Goal: Transaction & Acquisition: Purchase product/service

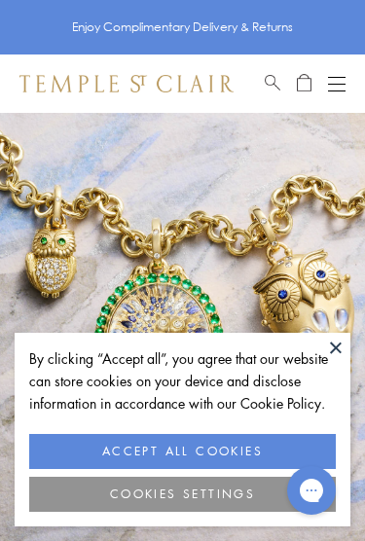
click at [250, 496] on button "COOKIES SETTINGS" at bounding box center [182, 494] width 307 height 35
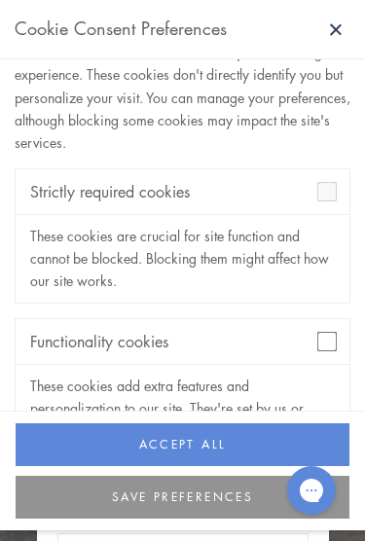
scroll to position [64, 0]
click at [242, 497] on button "SAVE PREFERENCES" at bounding box center [183, 497] width 334 height 43
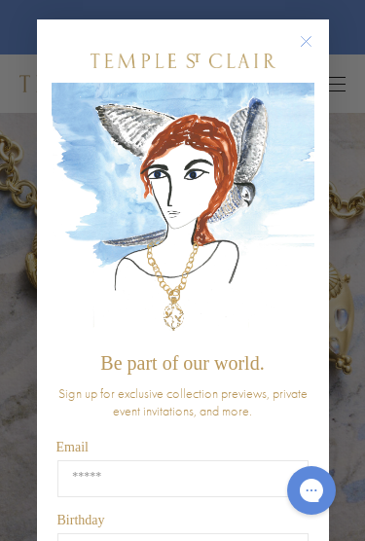
click at [312, 46] on circle "Close dialog" at bounding box center [305, 41] width 23 height 23
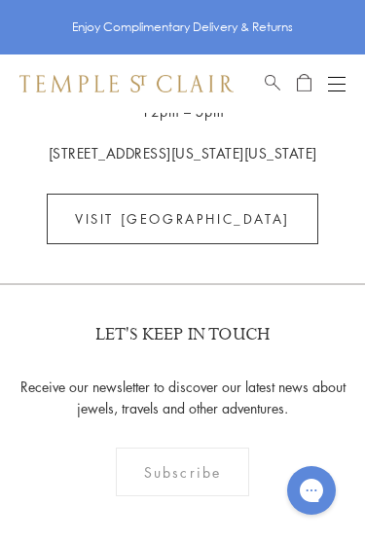
scroll to position [4360, 0]
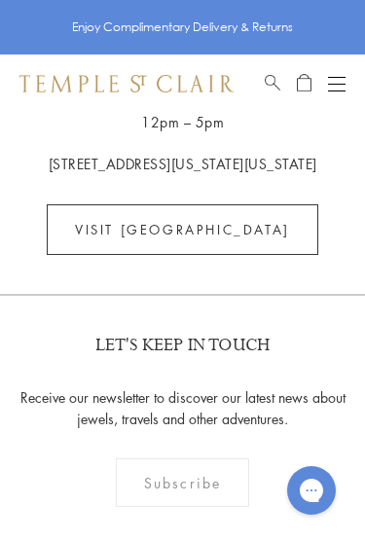
click at [331, 87] on button "Open navigation" at bounding box center [337, 83] width 18 height 23
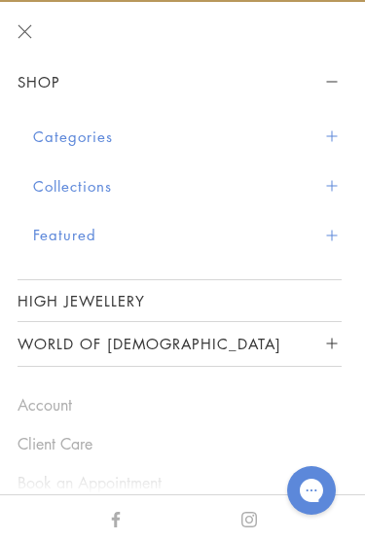
click at [338, 127] on button "Categories" at bounding box center [187, 137] width 309 height 50
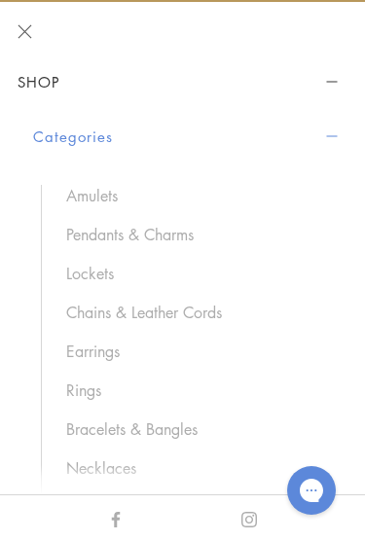
click at [84, 234] on link "Pendants & Charms" at bounding box center [194, 234] width 256 height 21
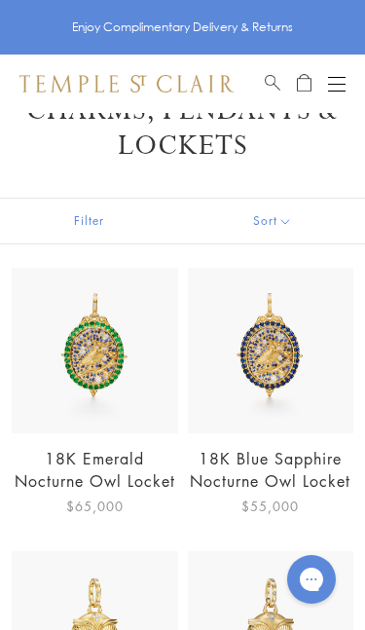
scroll to position [54, 0]
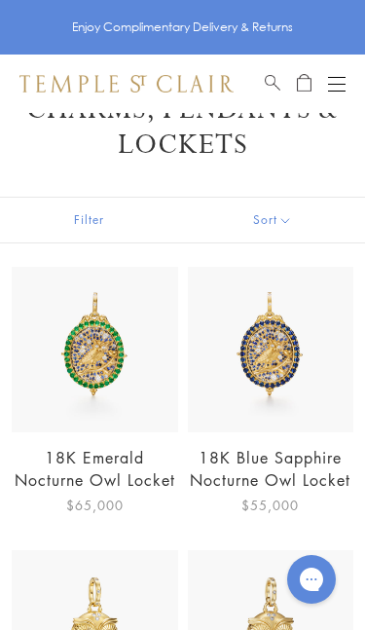
click at [73, 216] on button "Filter" at bounding box center [89, 220] width 179 height 45
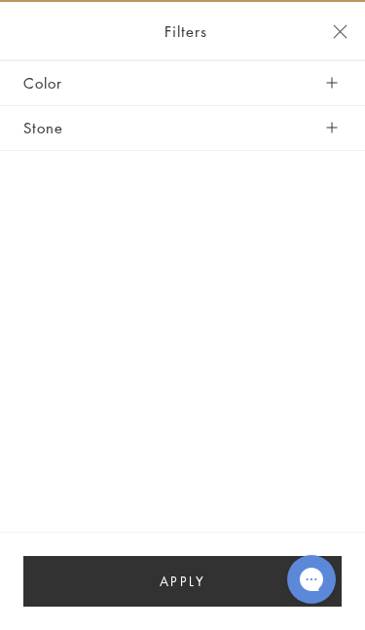
click at [341, 82] on button "Color" at bounding box center [182, 83] width 318 height 44
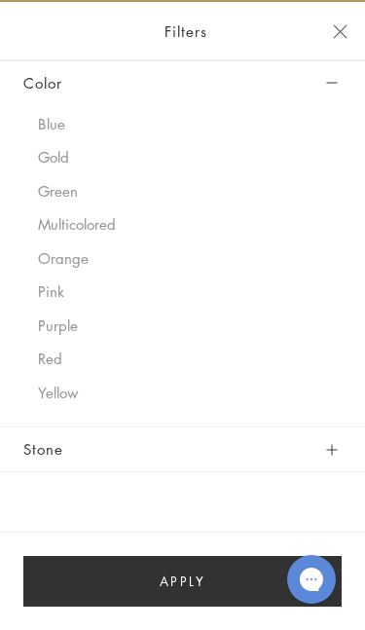
click at [341, 447] on button "Stone" at bounding box center [182, 449] width 318 height 44
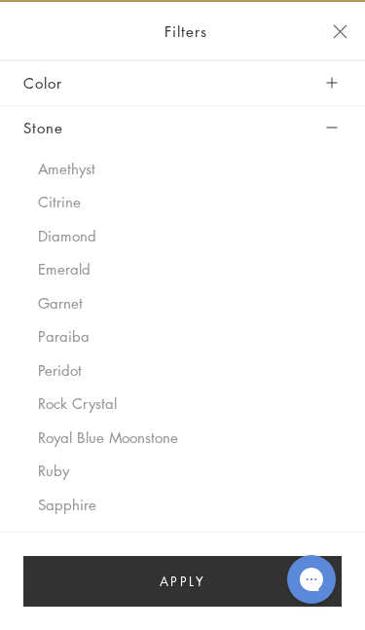
click at [54, 326] on button "Paraiba" at bounding box center [190, 336] width 304 height 22
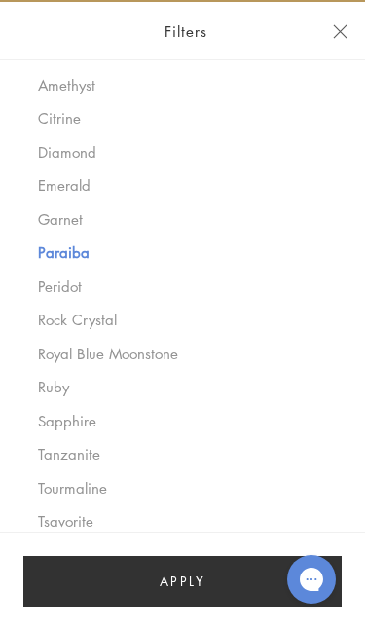
scroll to position [87, 0]
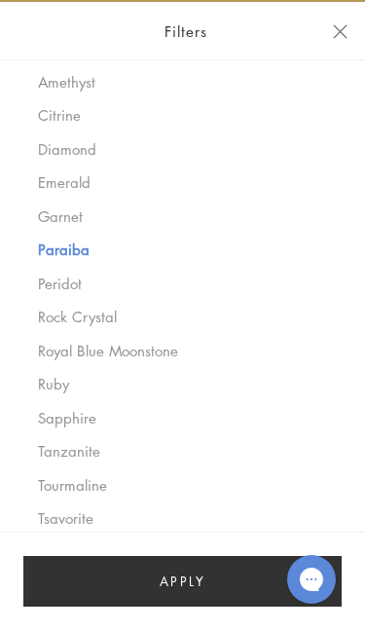
click at [47, 447] on button "Tanzanite" at bounding box center [190, 451] width 304 height 22
click at [54, 484] on button "Tourmaline" at bounding box center [190, 485] width 304 height 22
click at [47, 253] on button "Paraiba" at bounding box center [190, 249] width 304 height 22
click at [81, 540] on button "Apply" at bounding box center [182, 581] width 318 height 51
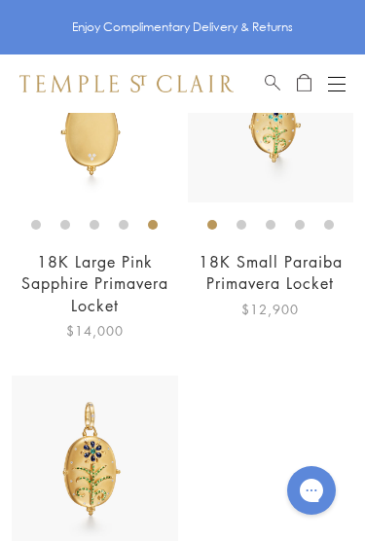
scroll to position [618, 0]
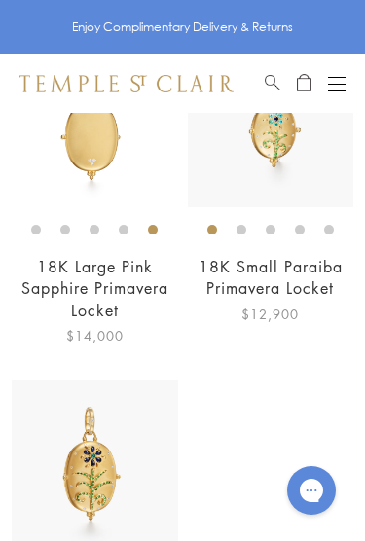
click at [343, 78] on button "Open navigation" at bounding box center [337, 83] width 18 height 23
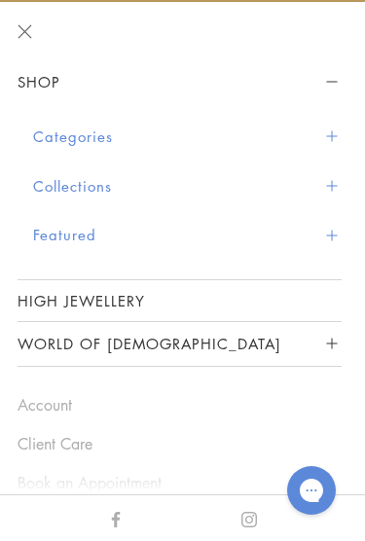
click at [339, 229] on button "Featured" at bounding box center [187, 235] width 309 height 50
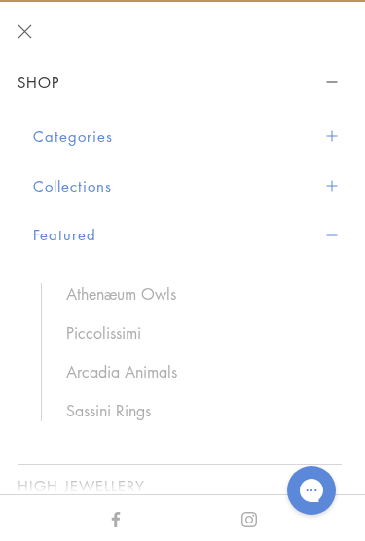
click at [340, 235] on button "Featured" at bounding box center [187, 235] width 309 height 50
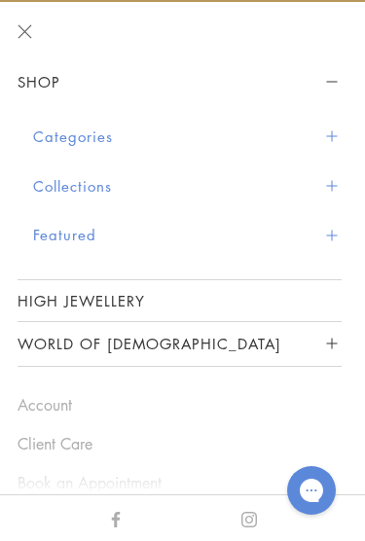
click at [338, 174] on button "Collections" at bounding box center [187, 187] width 309 height 50
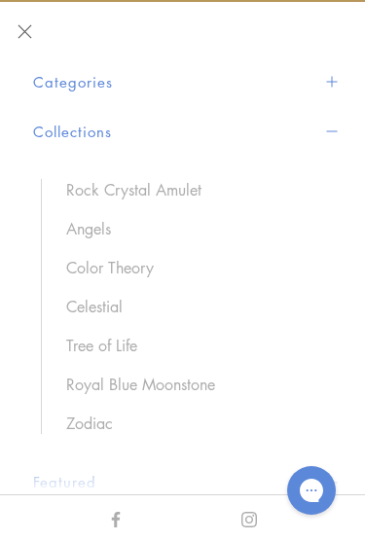
scroll to position [66, 0]
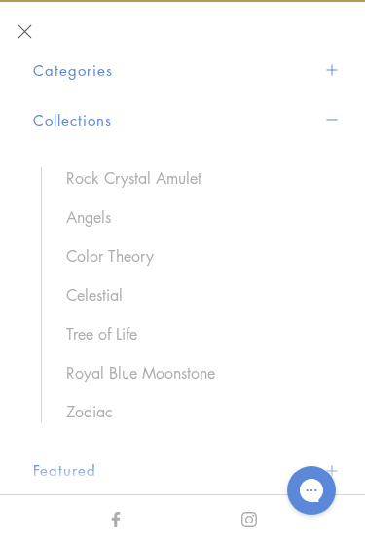
click at [340, 114] on button "Collections" at bounding box center [187, 120] width 309 height 50
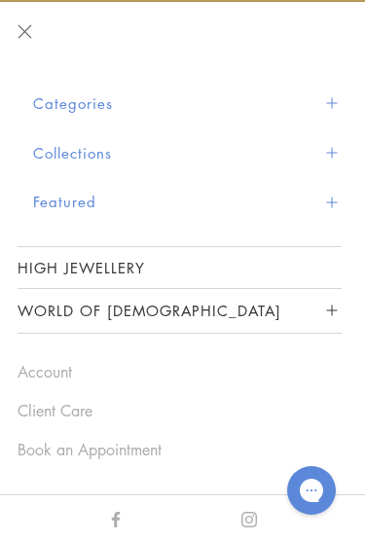
scroll to position [29, 0]
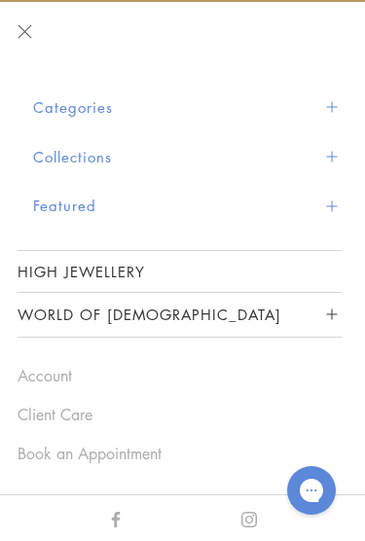
click at [339, 90] on button "Categories" at bounding box center [187, 108] width 309 height 50
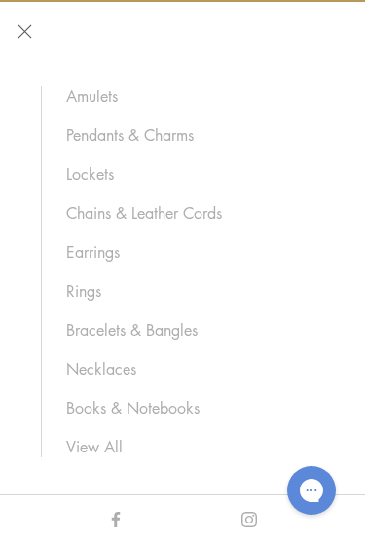
scroll to position [109, 0]
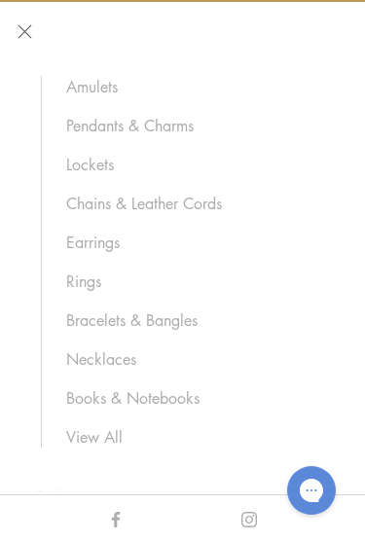
click at [87, 81] on link "Amulets" at bounding box center [194, 86] width 256 height 21
click at [91, 124] on link "Pendants & Charms" at bounding box center [194, 125] width 256 height 21
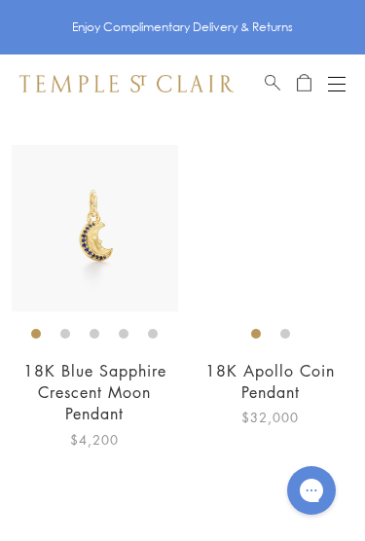
scroll to position [1747, 0]
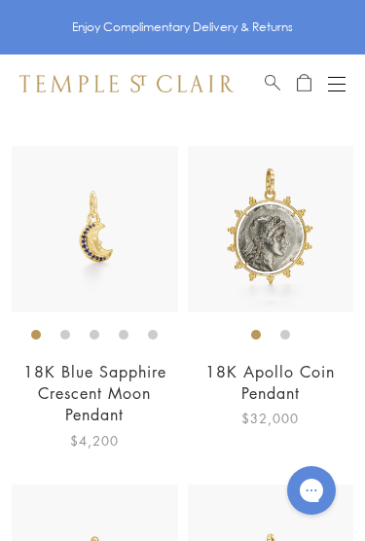
click at [332, 272] on img at bounding box center [271, 229] width 166 height 166
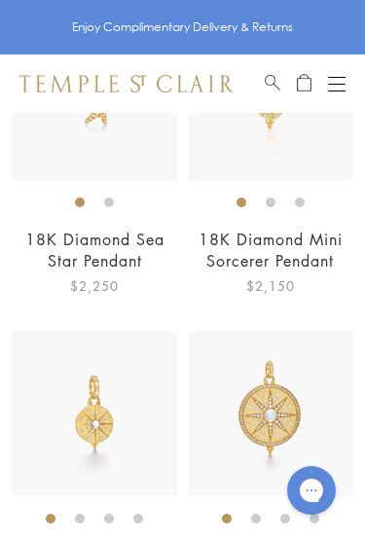
scroll to position [9316, 0]
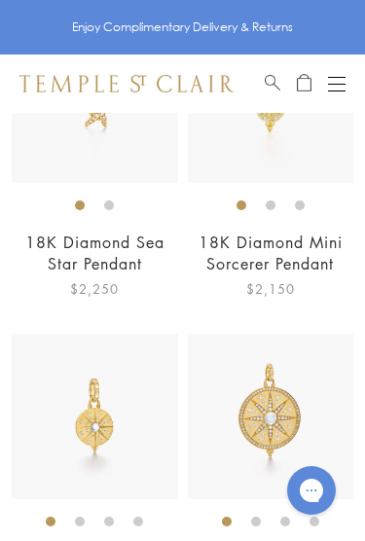
click at [336, 86] on button "Open navigation" at bounding box center [337, 83] width 18 height 23
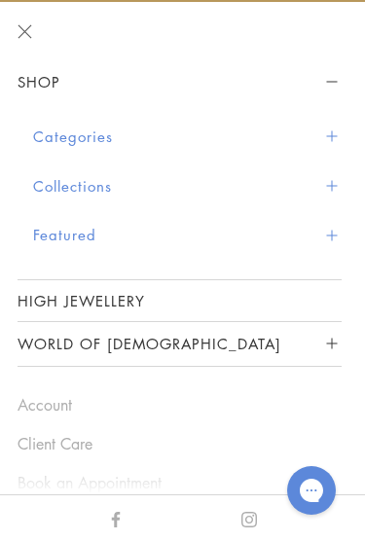
click at [37, 135] on button "Categories" at bounding box center [187, 137] width 309 height 50
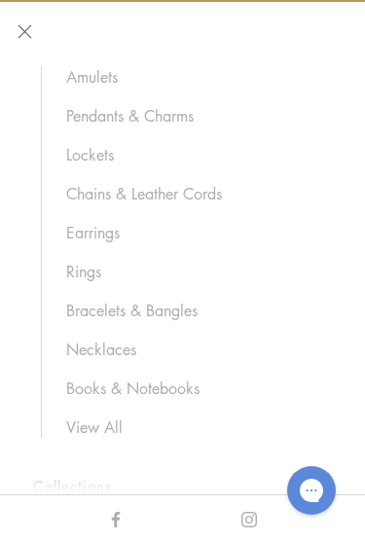
scroll to position [124, 0]
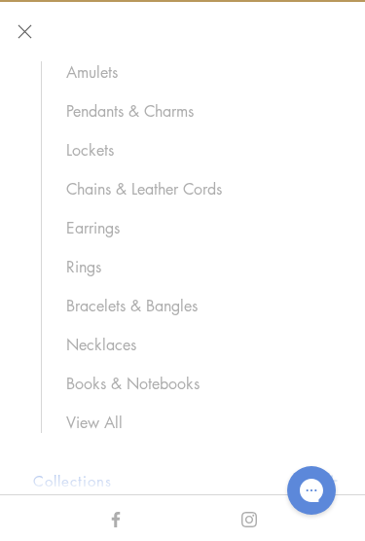
click at [75, 343] on link "Necklaces" at bounding box center [194, 344] width 256 height 21
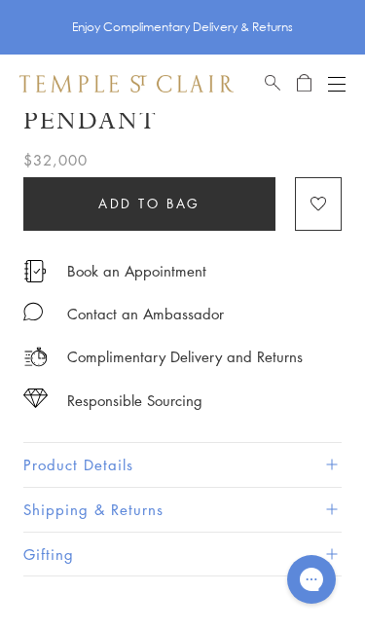
scroll to position [446, 0]
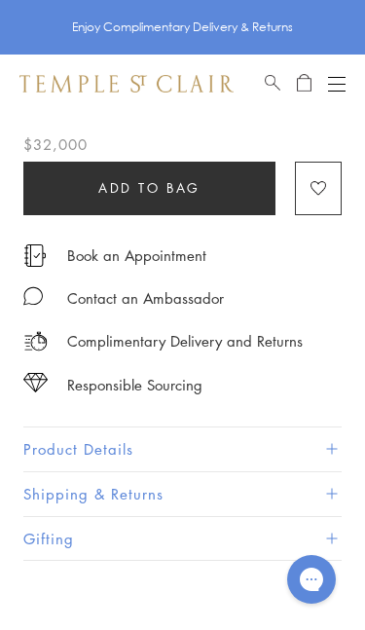
click at [341, 438] on button "Product Details" at bounding box center [182, 449] width 318 height 44
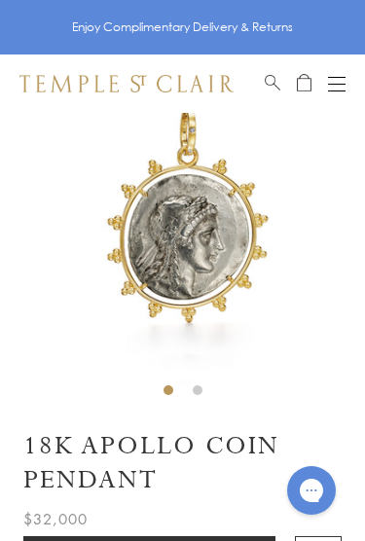
scroll to position [0, 0]
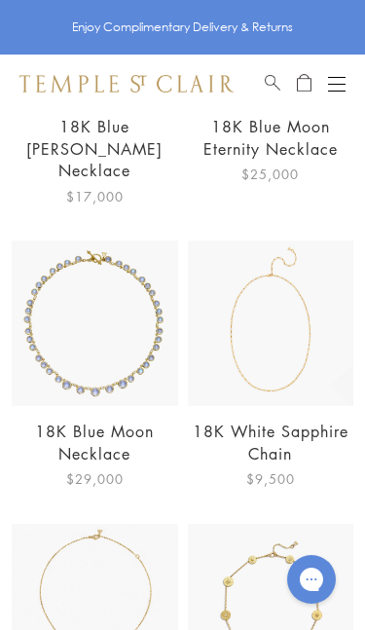
scroll to position [2569, 0]
click at [56, 419] on link "18K Blue Moon Necklace" at bounding box center [94, 440] width 119 height 43
